Goal: Use online tool/utility: Utilize a website feature to perform a specific function

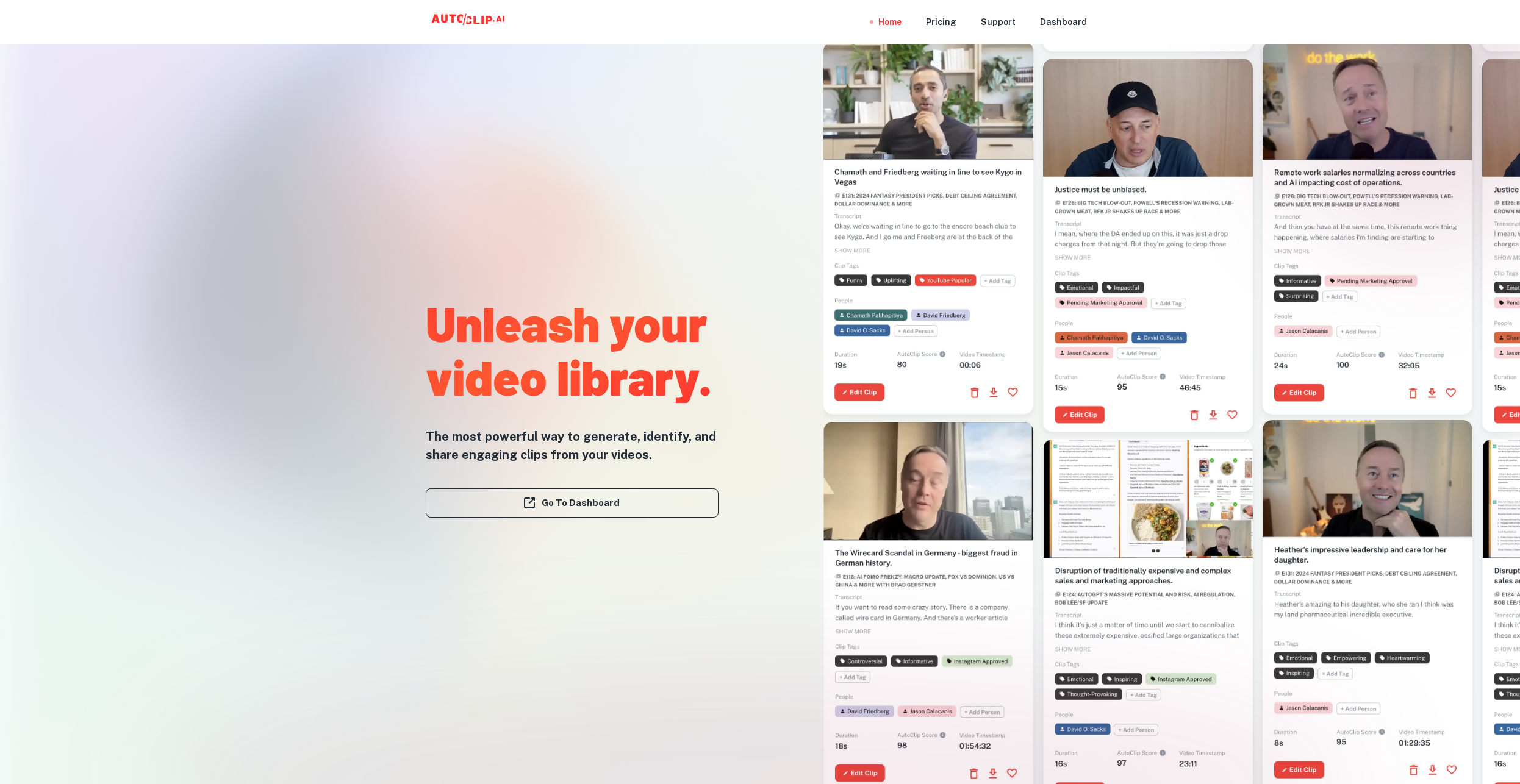
click at [1066, 31] on div "Dashboard" at bounding box center [1063, 22] width 47 height 44
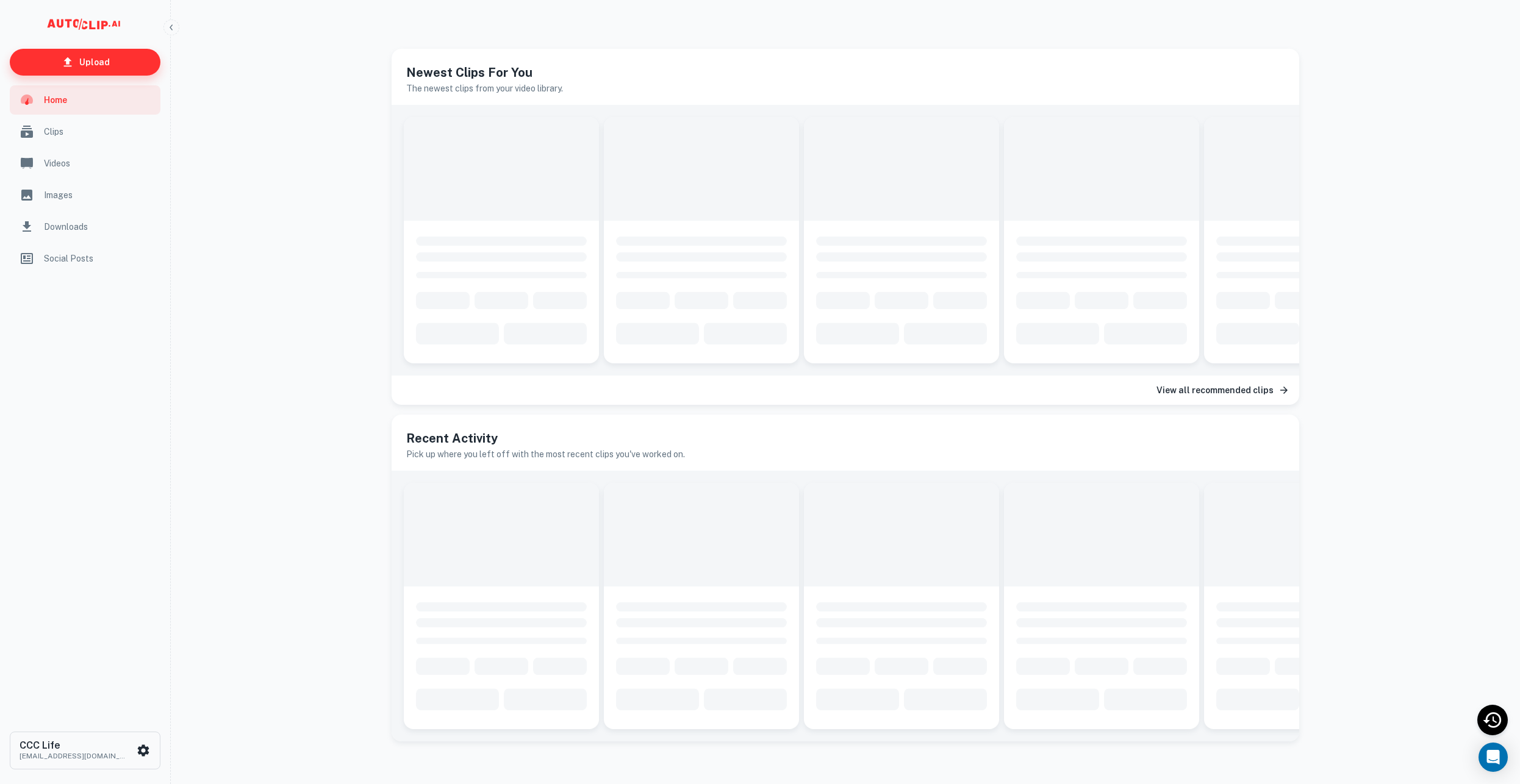
click at [99, 58] on p "Upload" at bounding box center [95, 62] width 30 height 14
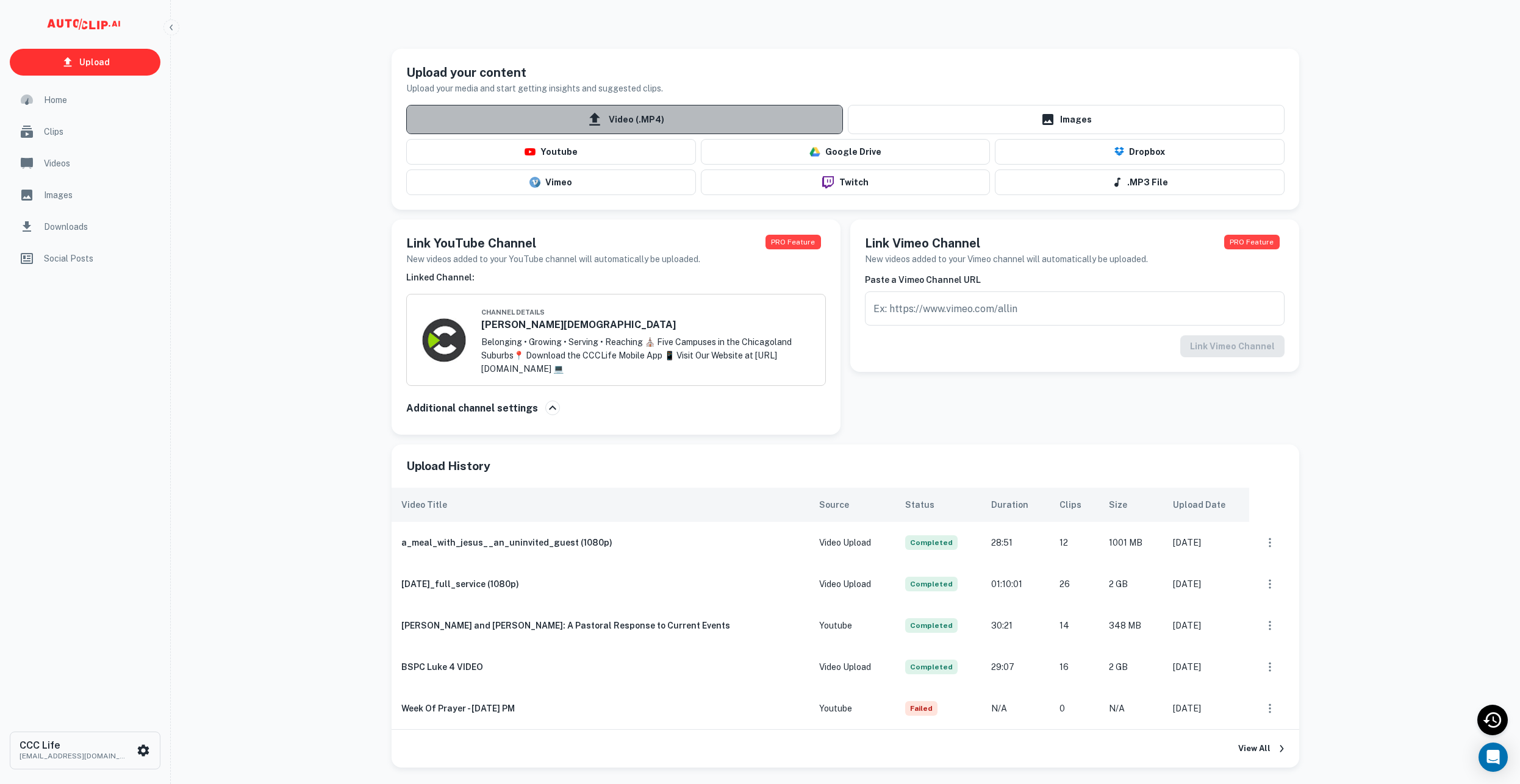
click at [643, 118] on span "Video (.MP4)" at bounding box center [625, 119] width 437 height 29
click at [0, 0] on input "Video (.MP4)" at bounding box center [0, 0] width 0 height 0
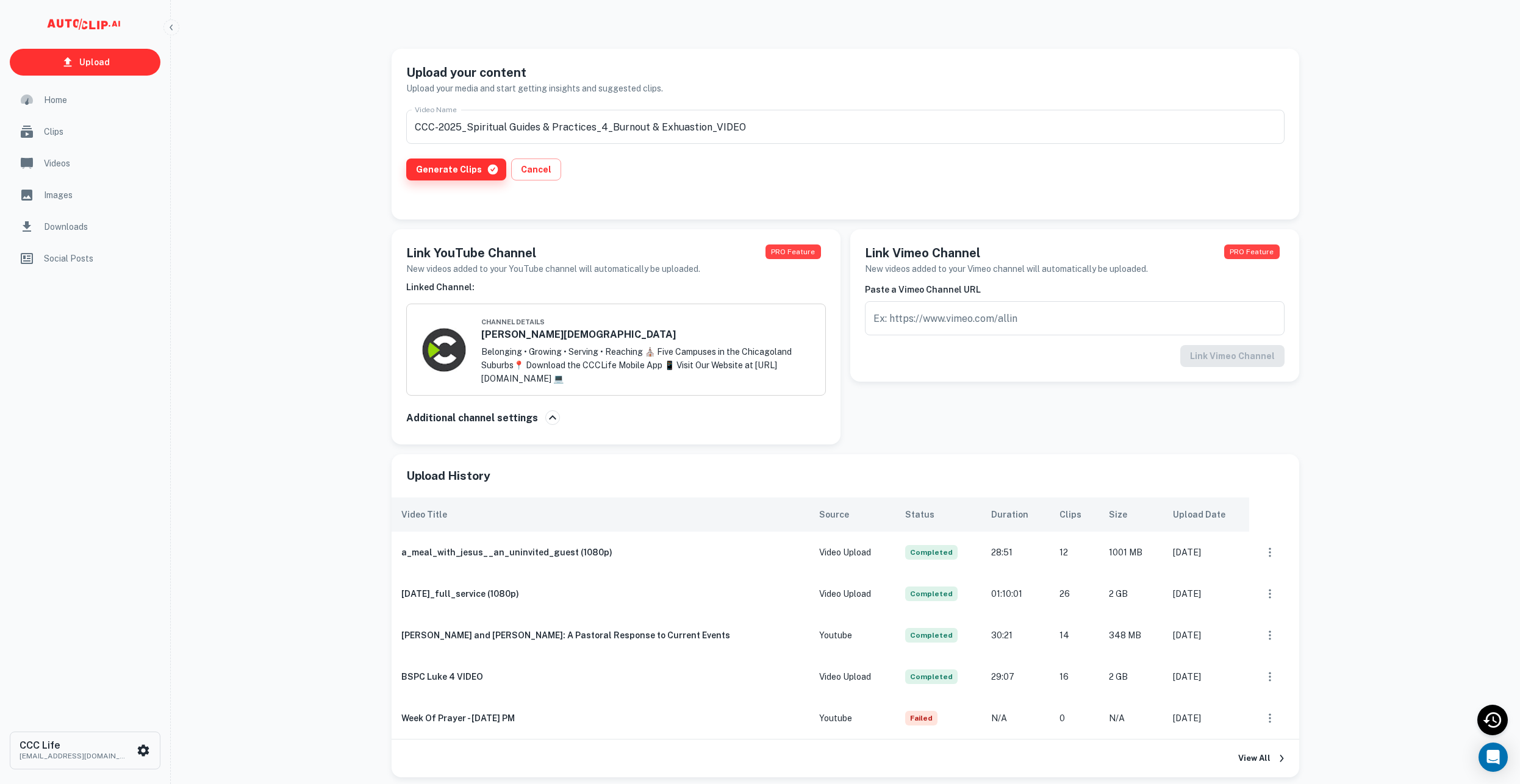
click at [471, 178] on button "Generate Clips" at bounding box center [456, 169] width 100 height 22
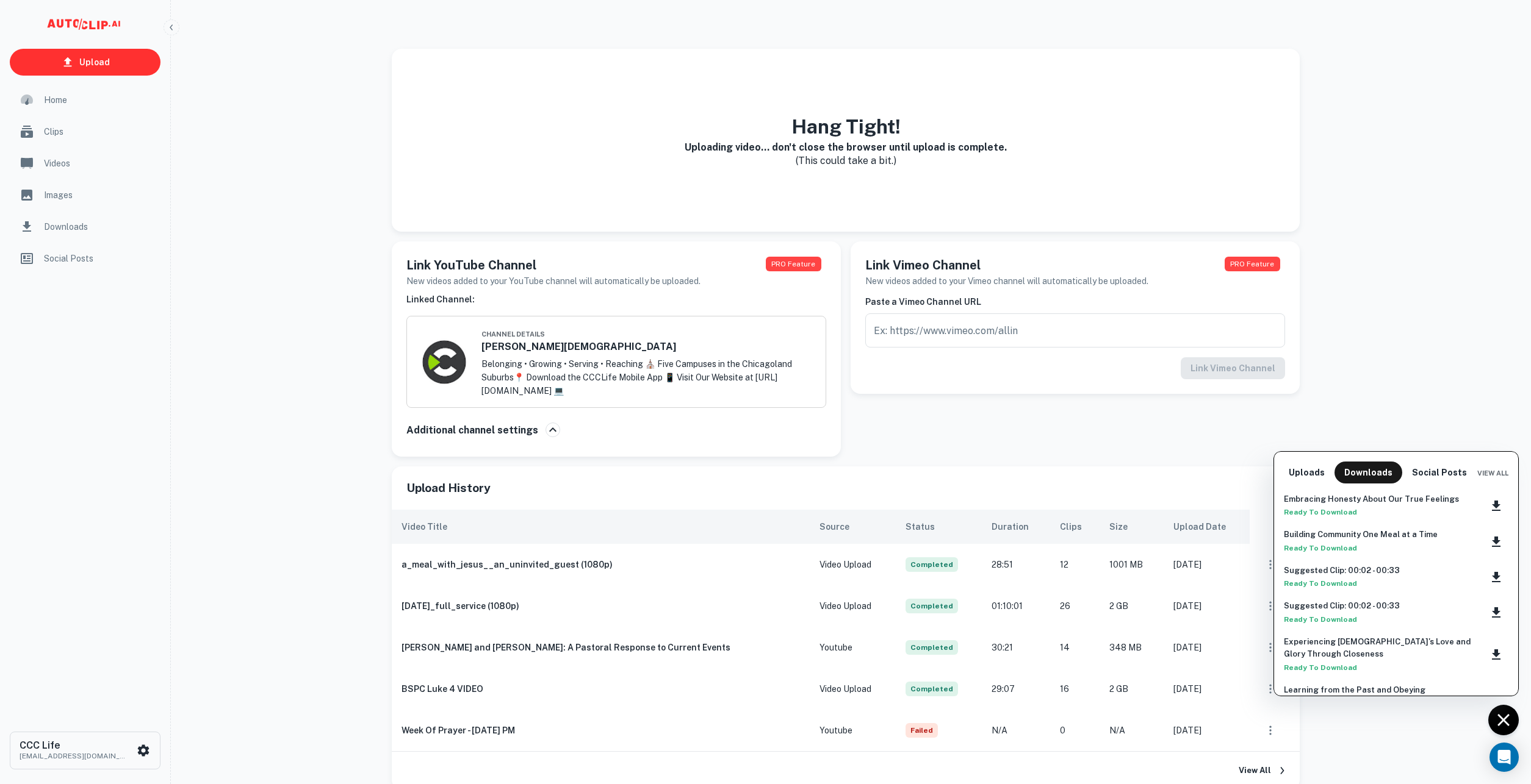
drag, startPoint x: 545, startPoint y: 391, endPoint x: 481, endPoint y: 338, distance: 83.1
click at [481, 338] on div at bounding box center [766, 392] width 1531 height 784
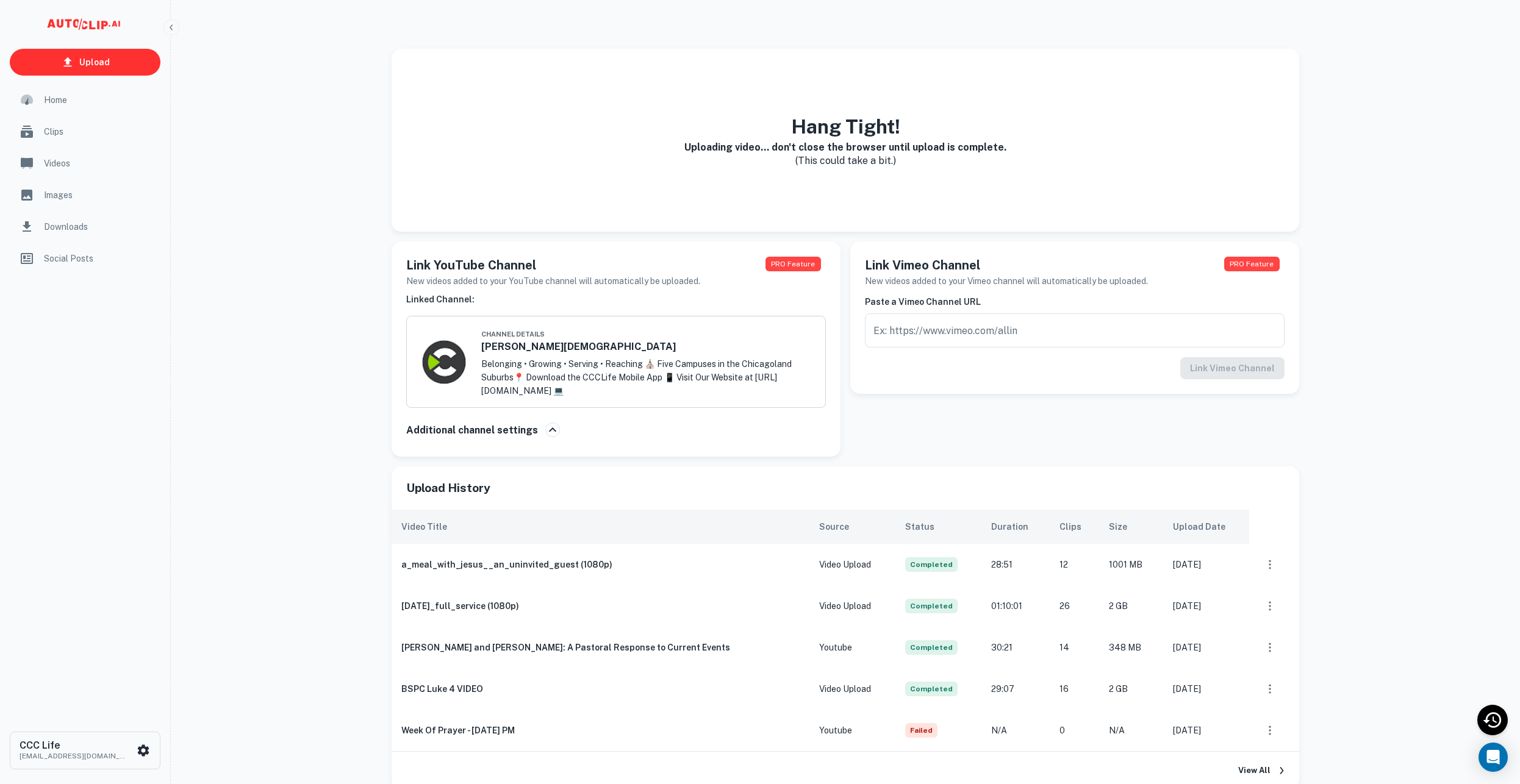
click at [262, 201] on div "Hang Tight! Uploading video... don't close the browser until upload is complete…" at bounding box center [845, 449] width 1340 height 800
